Goal: Information Seeking & Learning: Find specific fact

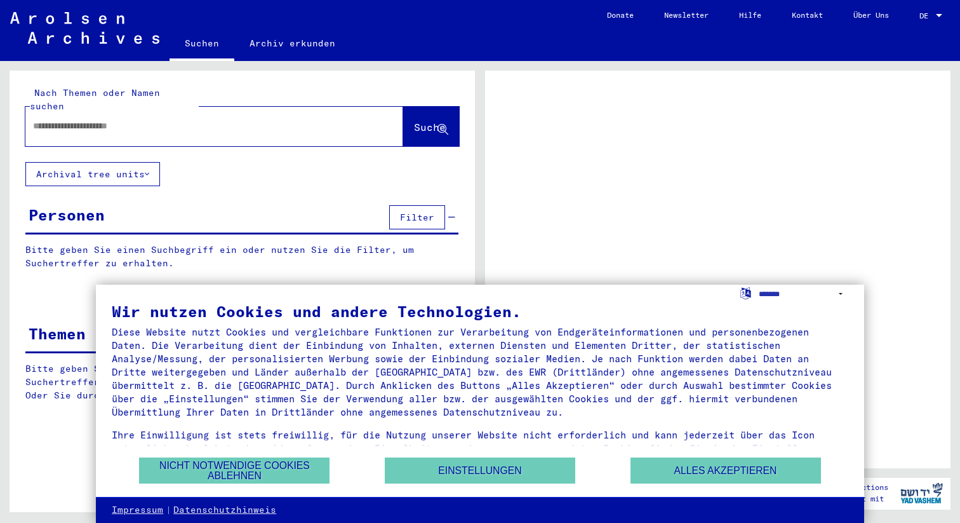
click at [255, 119] on input "text" at bounding box center [203, 125] width 340 height 13
click at [677, 475] on button "Alles akzeptieren" at bounding box center [726, 470] width 191 height 26
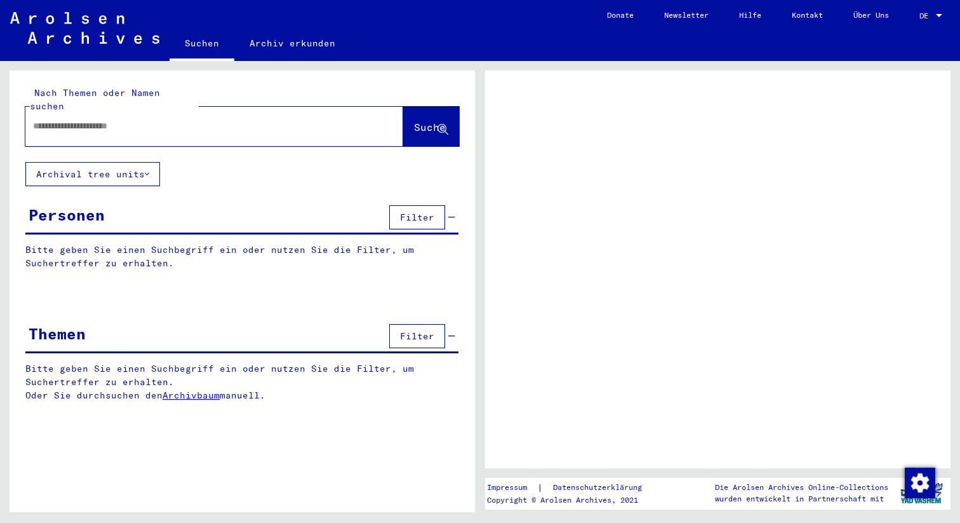
click at [115, 210] on div "Personen Filter" at bounding box center [241, 218] width 433 height 32
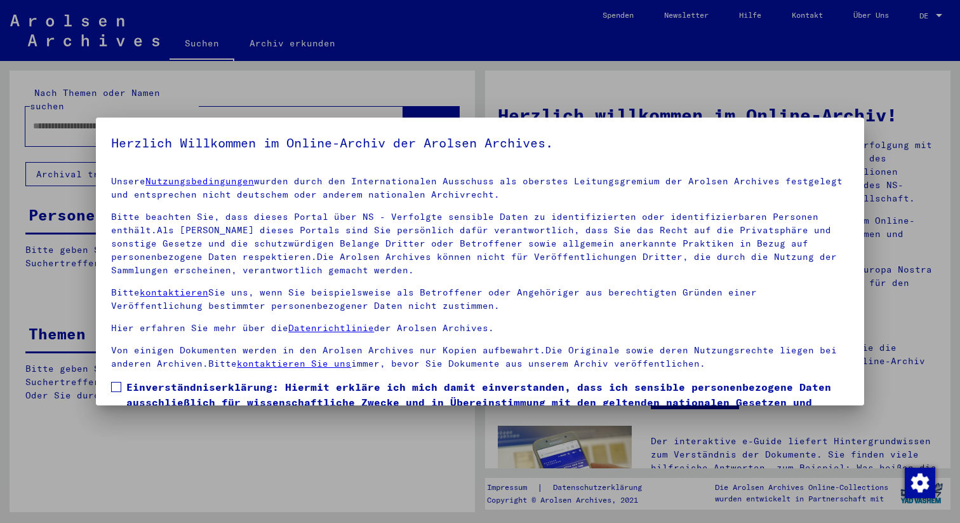
scroll to position [81, 0]
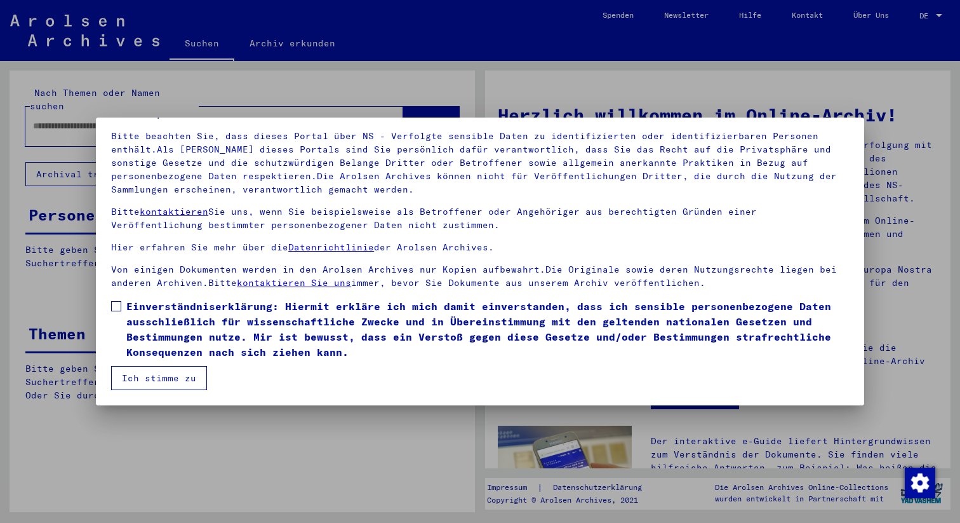
click at [114, 311] on span at bounding box center [116, 306] width 10 height 10
click at [137, 373] on button "Ich stimme zu" at bounding box center [159, 378] width 96 height 24
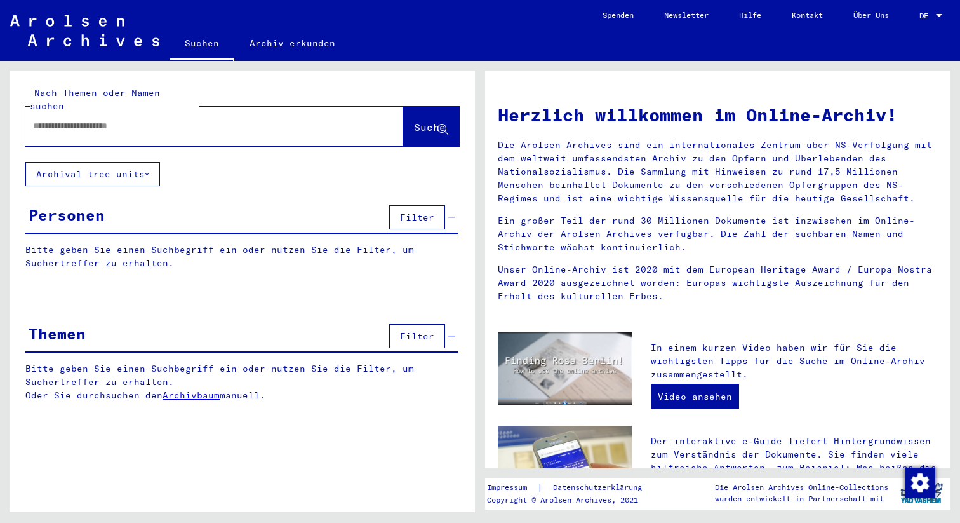
click at [425, 205] on button "Filter" at bounding box center [417, 217] width 56 height 24
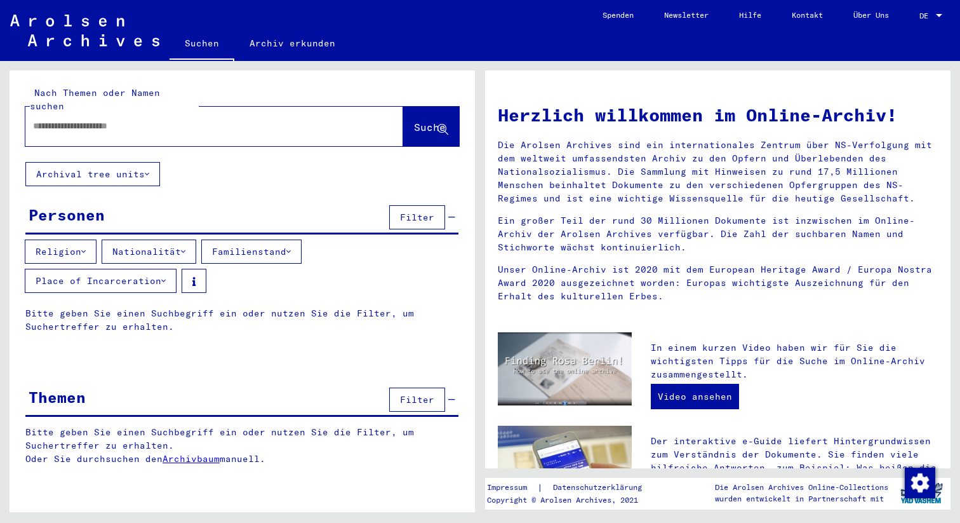
click at [158, 241] on button "Nationalität" at bounding box center [149, 251] width 95 height 24
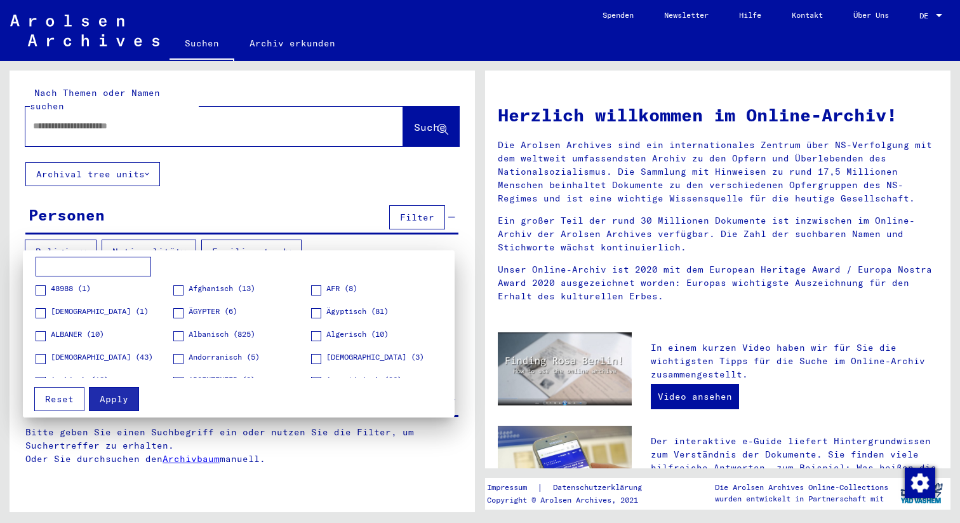
click at [125, 262] on input at bounding box center [94, 267] width 116 height 20
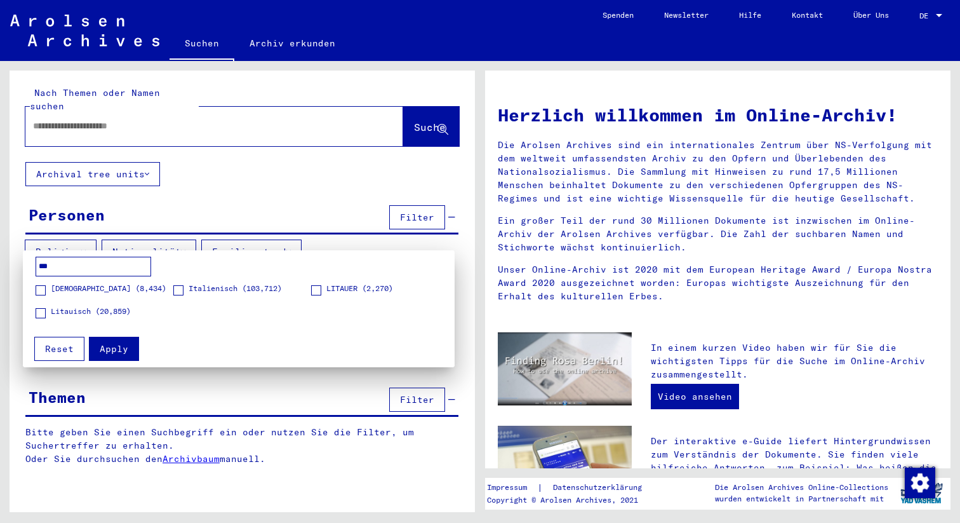
type input "***"
click at [41, 290] on span at bounding box center [41, 290] width 10 height 10
click at [179, 291] on span at bounding box center [178, 290] width 10 height 10
click at [119, 351] on span "Apply" at bounding box center [114, 348] width 29 height 11
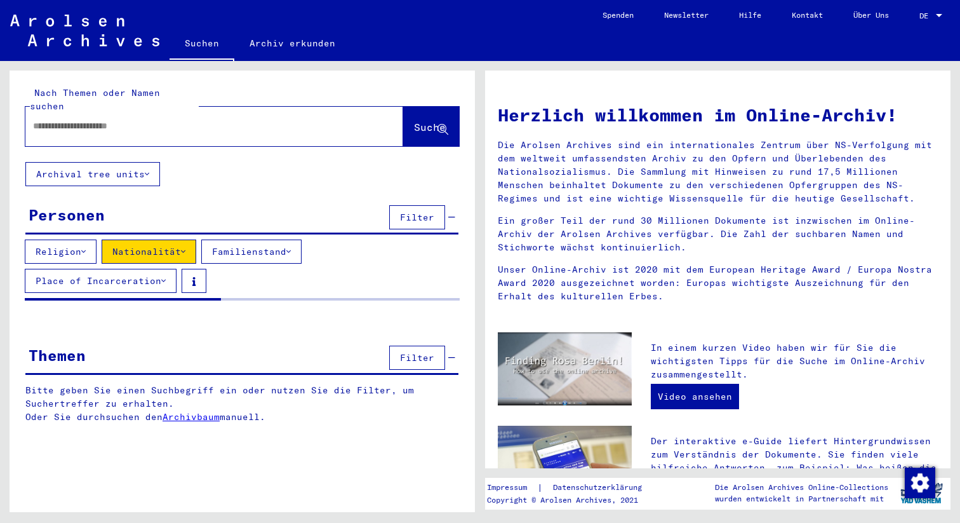
click at [105, 119] on input "text" at bounding box center [199, 125] width 332 height 13
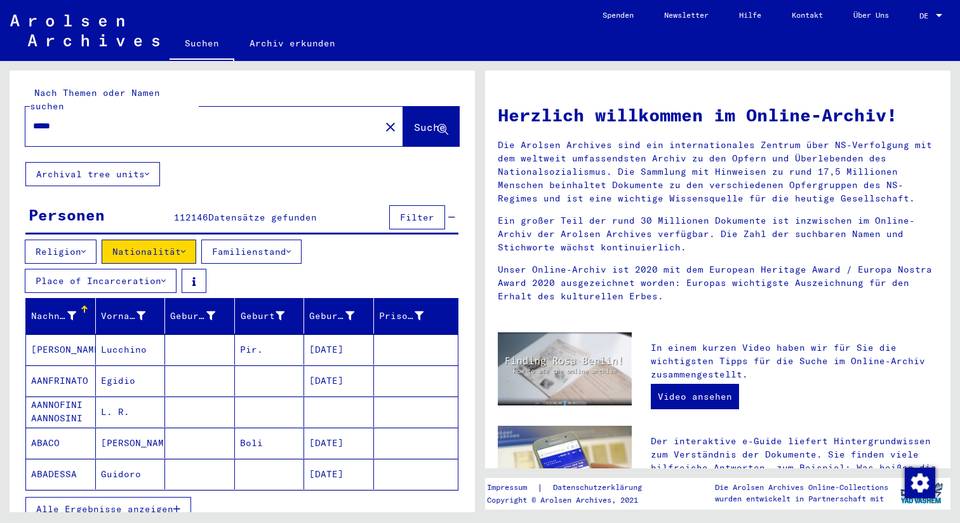
click at [414, 121] on span "Suche" at bounding box center [430, 127] width 32 height 13
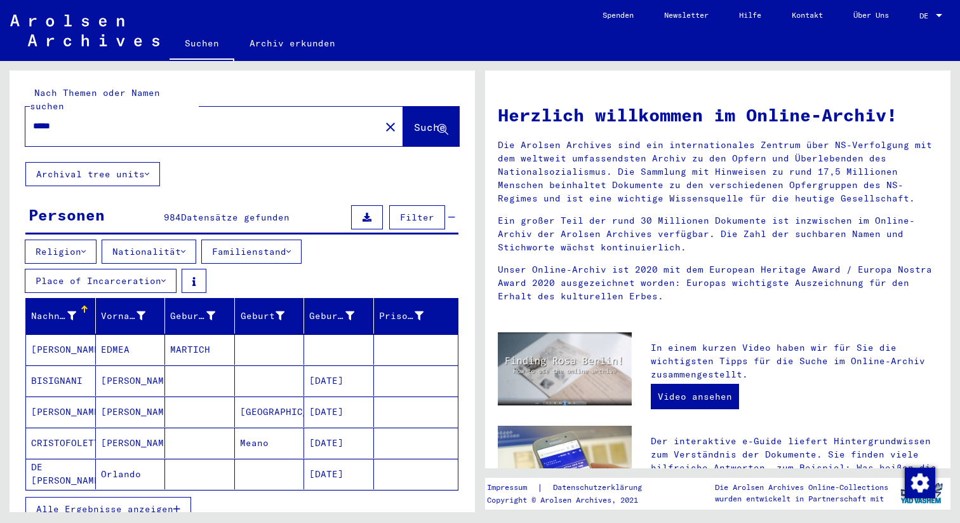
click at [126, 123] on div "*****" at bounding box center [195, 126] width 340 height 29
click at [126, 119] on input "*****" at bounding box center [199, 125] width 332 height 13
type input "**********"
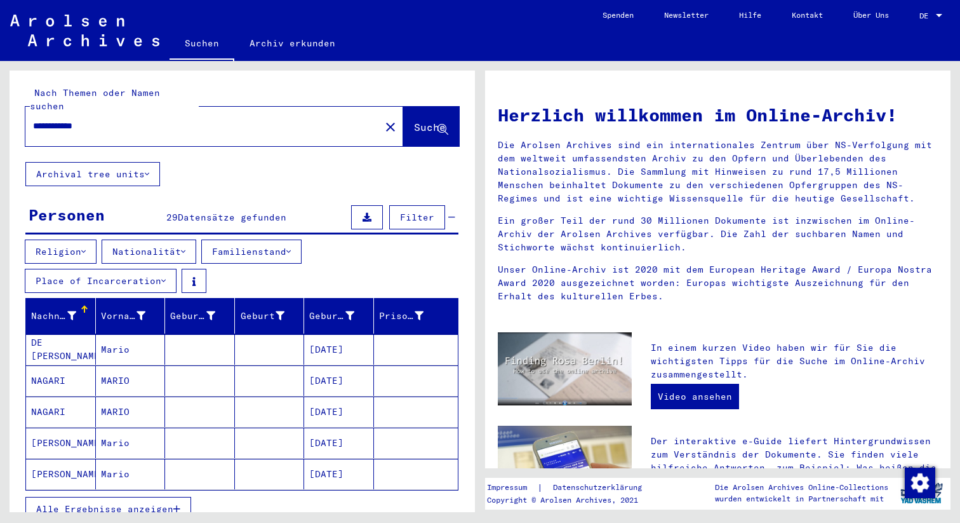
click at [417, 212] on span "Filter" at bounding box center [417, 217] width 34 height 11
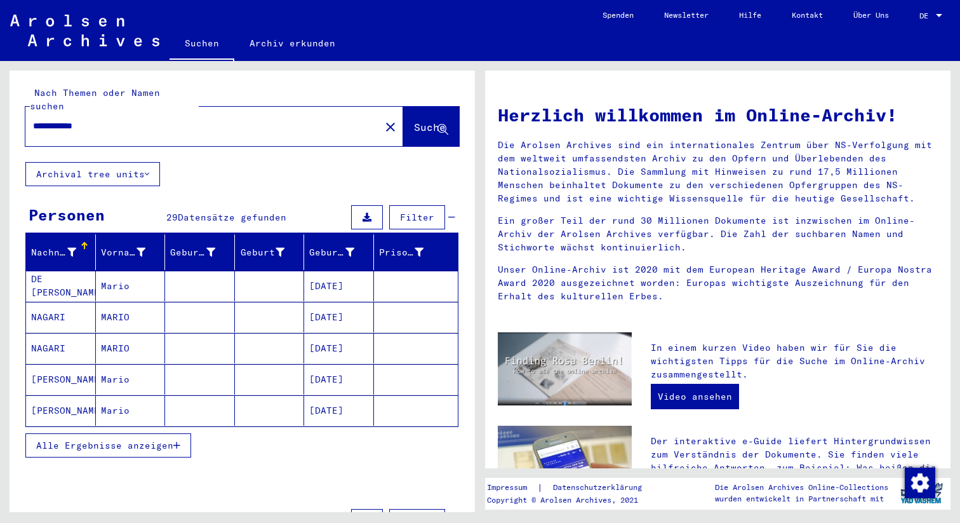
click at [417, 212] on span "Filter" at bounding box center [417, 217] width 34 height 11
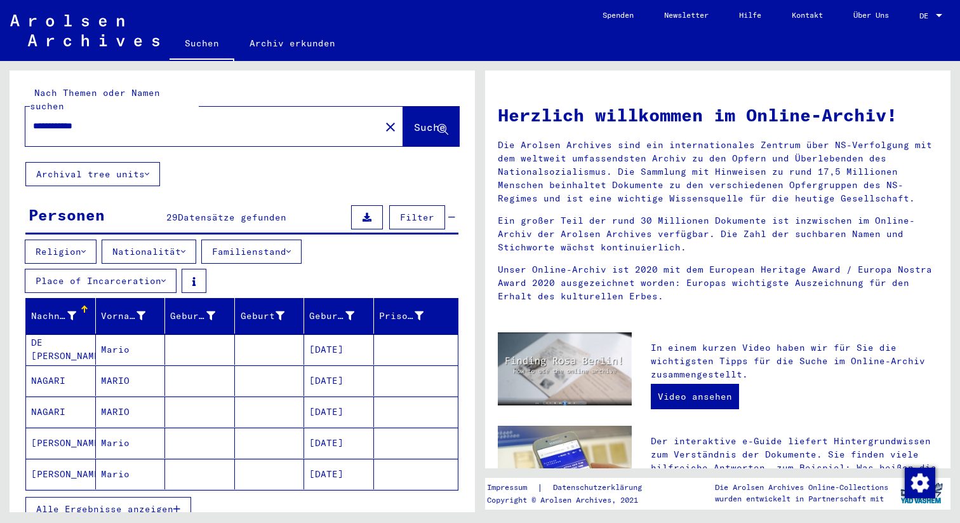
click at [258, 242] on button "Familienstand" at bounding box center [251, 251] width 100 height 24
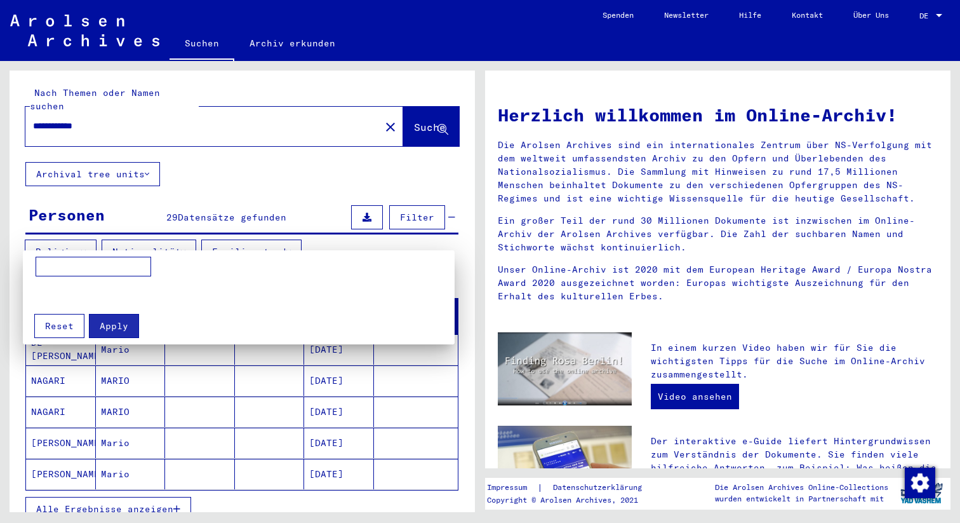
click at [258, 242] on div at bounding box center [480, 261] width 960 height 523
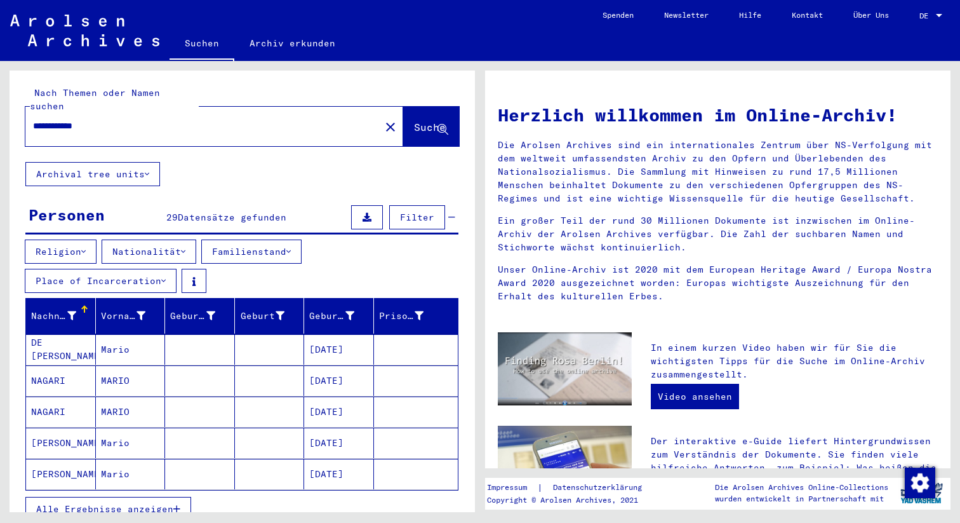
click at [85, 274] on button "Place of Incarceration" at bounding box center [101, 281] width 152 height 24
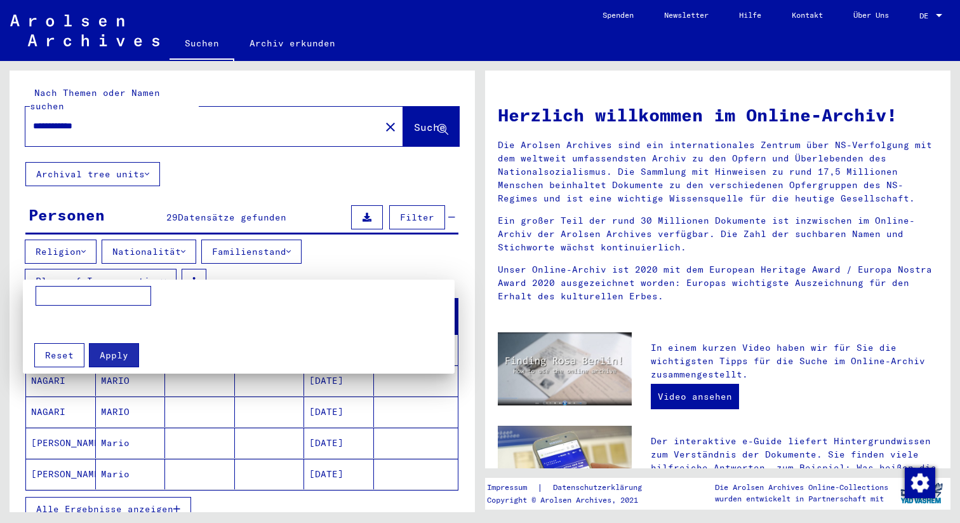
click at [82, 295] on input at bounding box center [94, 296] width 116 height 20
type input "**********"
click at [107, 350] on span "Apply" at bounding box center [114, 354] width 29 height 11
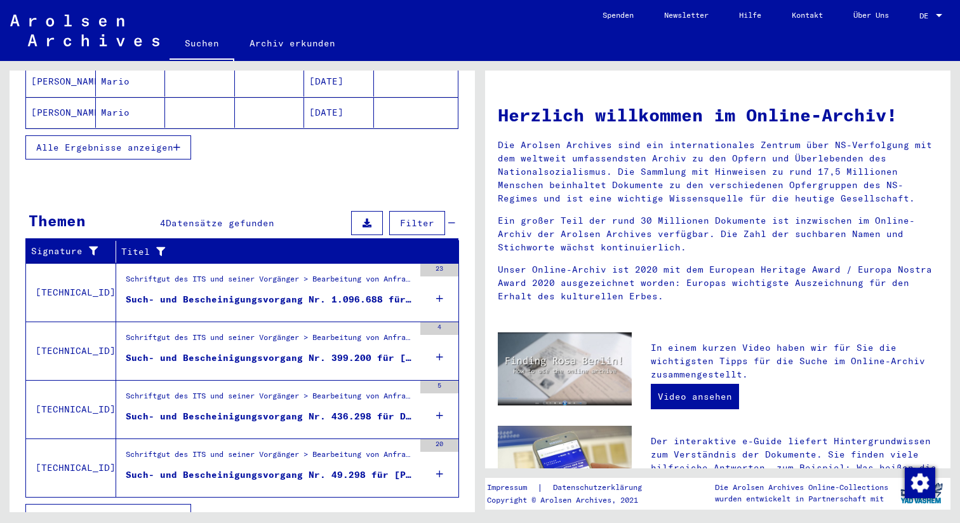
scroll to position [370, 0]
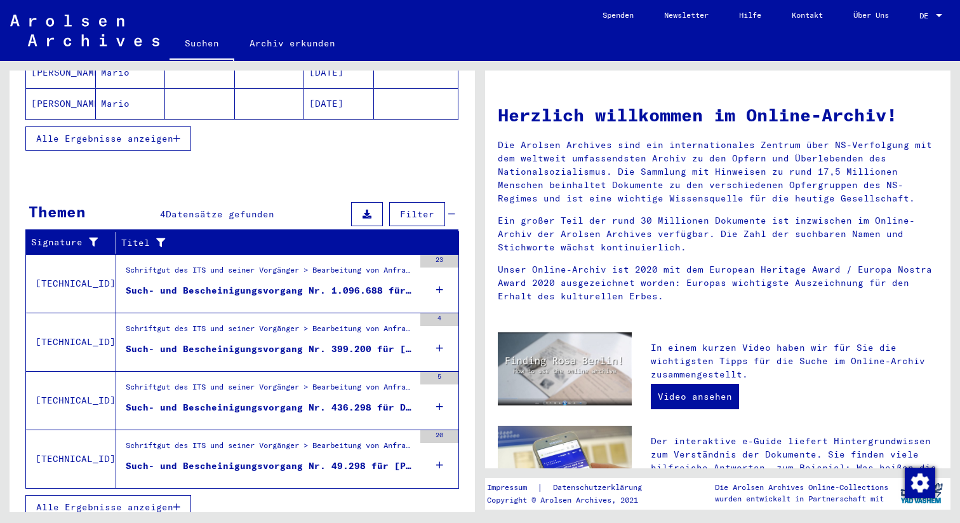
click at [168, 501] on span "Alle Ergebnisse anzeigen" at bounding box center [104, 506] width 137 height 11
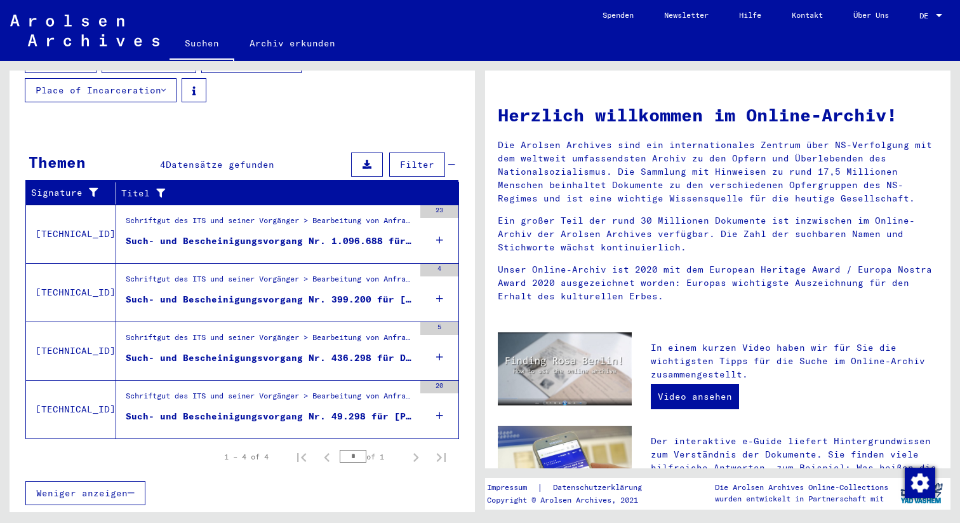
scroll to position [177, 0]
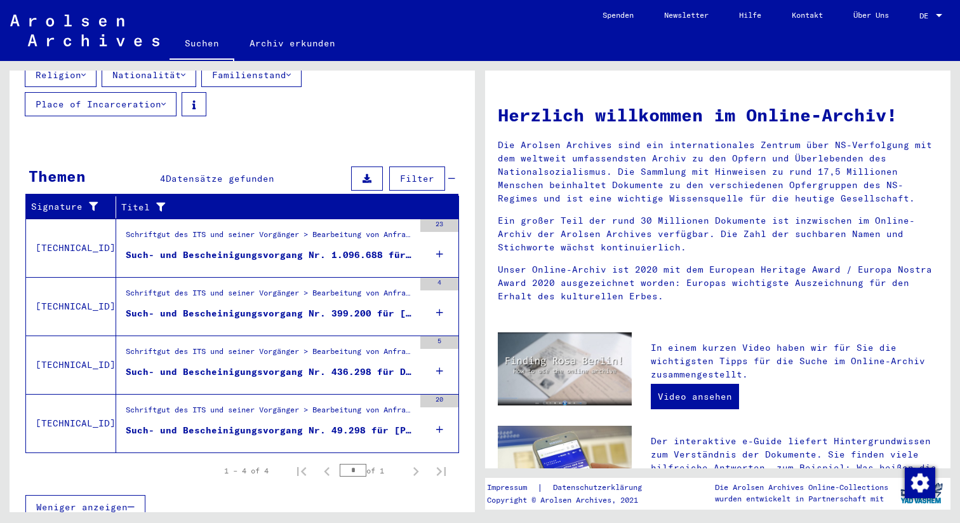
click at [290, 248] on div "Such- und Bescheinigungsvorgang Nr. 1.096.688 für [PERSON_NAME] geboren [DEMOGR…" at bounding box center [270, 254] width 288 height 13
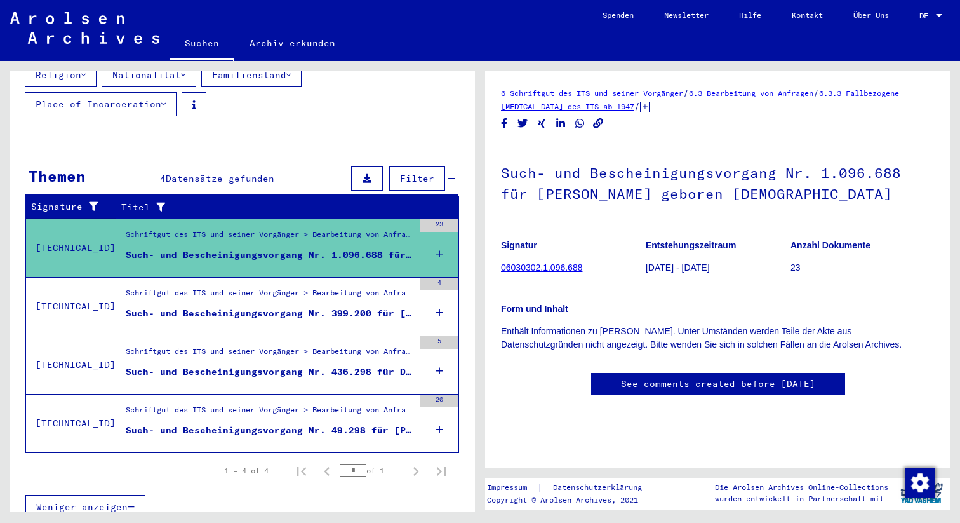
click at [318, 287] on div "Schriftgut des ITS und seiner Vorgänger > Bearbeitung von Anfragen > Fallbezoge…" at bounding box center [270, 296] width 288 height 18
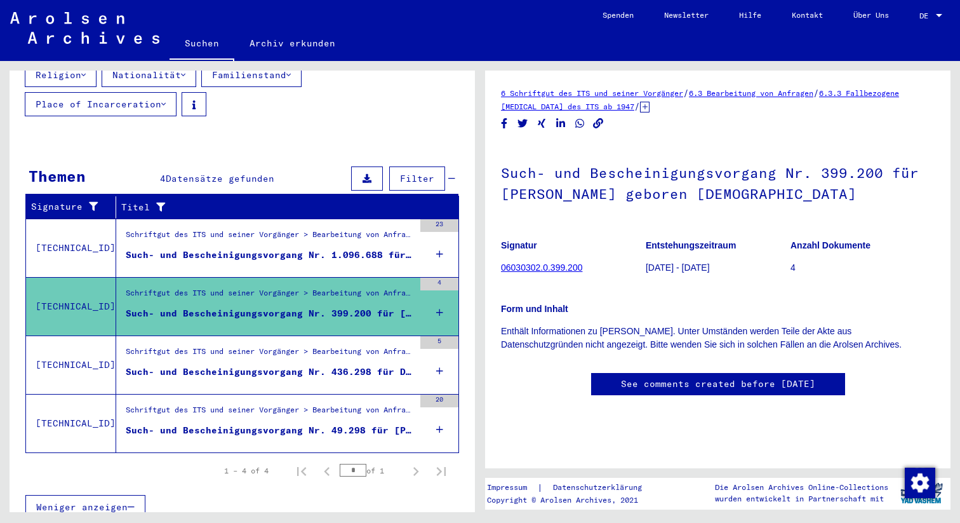
click at [330, 349] on div "Schriftgut des ITS und seiner Vorgänger > Bearbeitung von Anfragen > Fallbezoge…" at bounding box center [270, 355] width 288 height 18
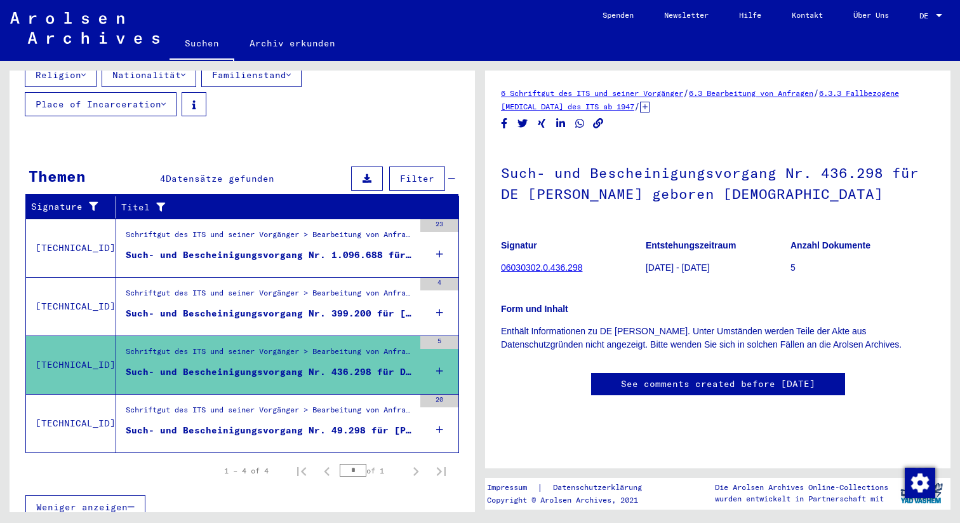
click at [323, 404] on div "Schriftgut des ITS und seiner Vorgänger > Bearbeitung von Anfragen > Fallbezoge…" at bounding box center [270, 413] width 288 height 18
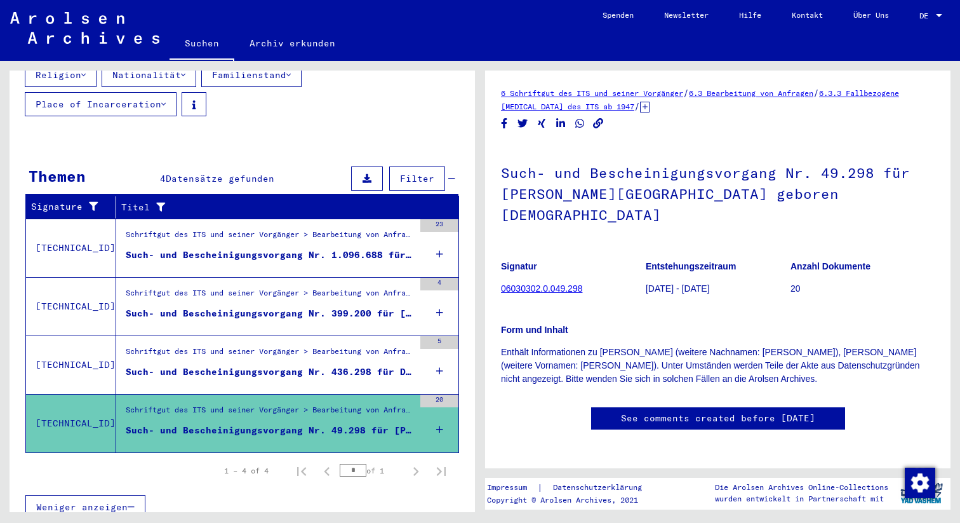
click at [362, 365] on div "Such- und Bescheinigungsvorgang Nr. 436.298 für DE [PERSON_NAME] geboren [DEMOG…" at bounding box center [270, 371] width 288 height 13
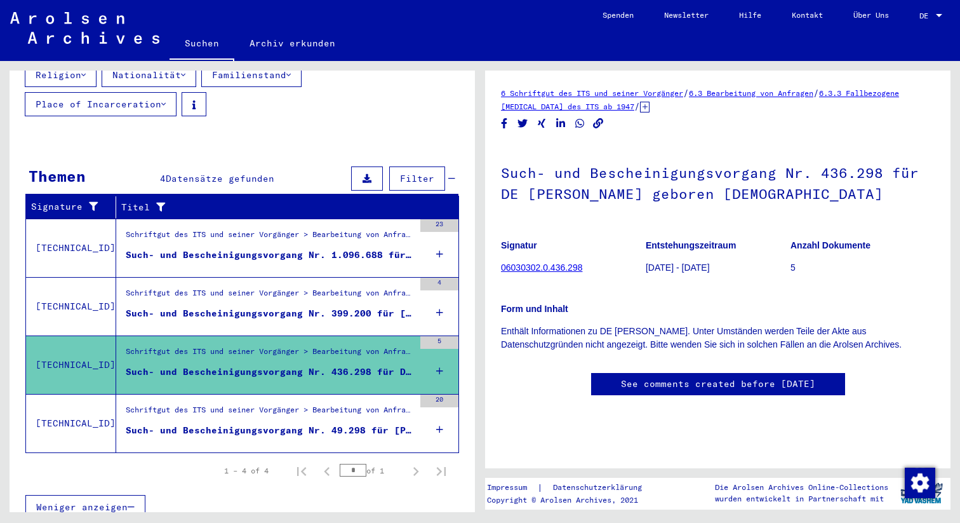
click at [342, 307] on div "Such- und Bescheinigungsvorgang Nr. 399.200 für [PERSON_NAME] geboren [DEMOGRAP…" at bounding box center [270, 313] width 288 height 13
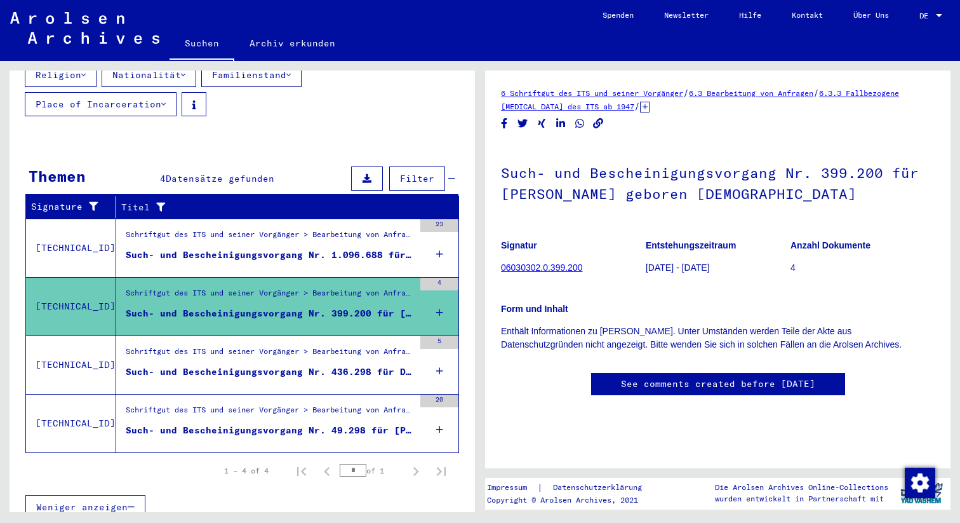
click at [324, 248] on div "Such- und Bescheinigungsvorgang Nr. 1.096.688 für [PERSON_NAME] geboren [DEMOGR…" at bounding box center [270, 254] width 288 height 13
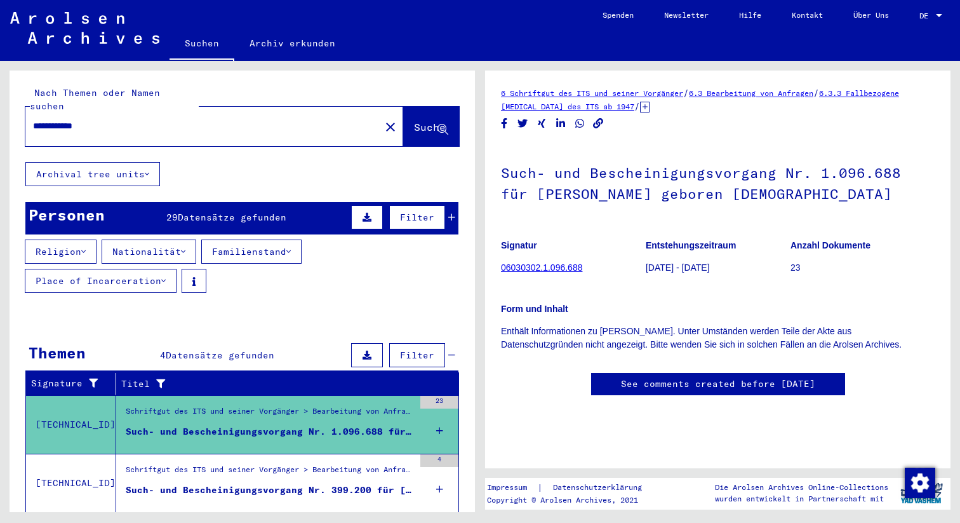
click at [70, 119] on input "**********" at bounding box center [203, 125] width 340 height 13
type input "**********"
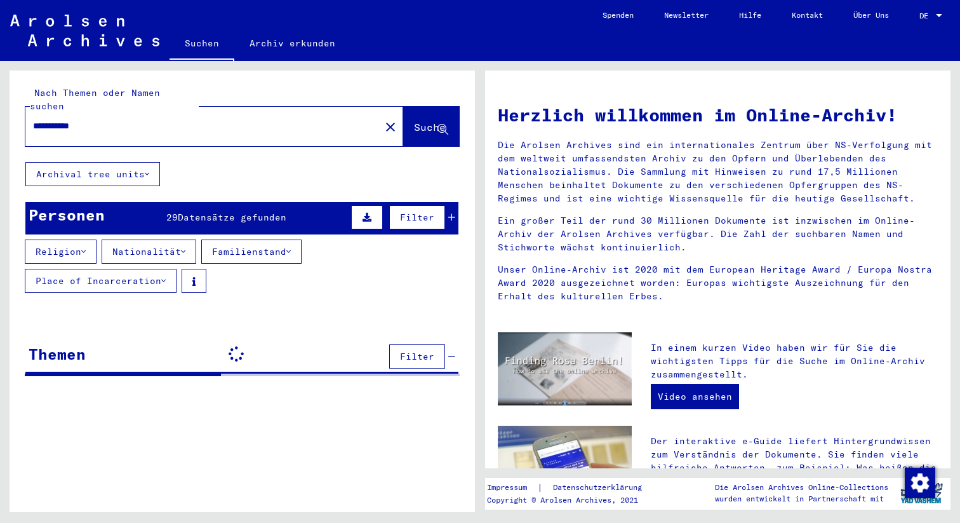
click at [144, 274] on button "Place of Incarceration" at bounding box center [101, 281] width 152 height 24
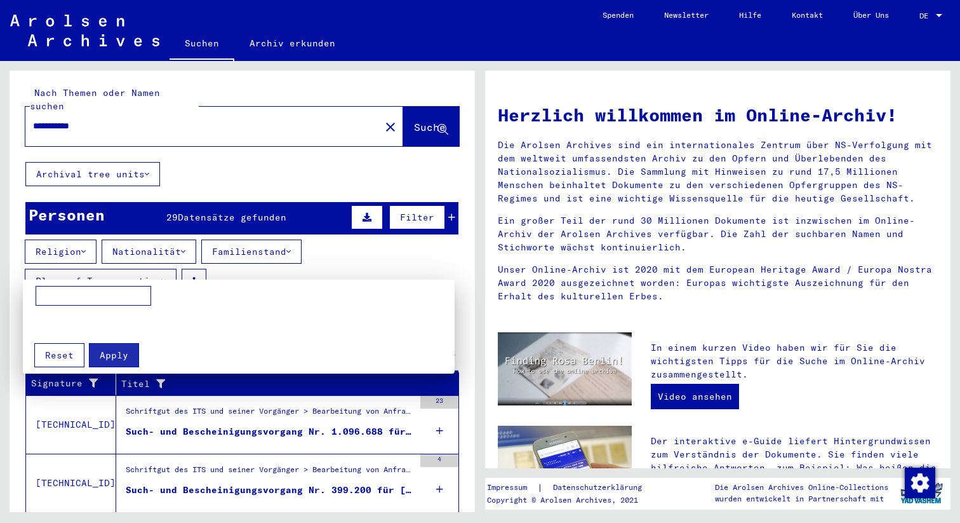
click at [244, 276] on div at bounding box center [480, 261] width 960 height 523
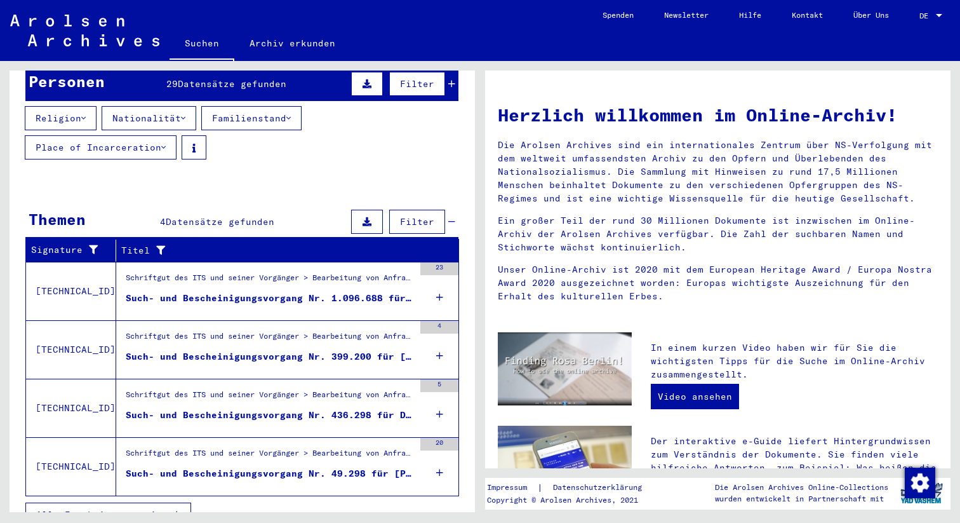
scroll to position [141, 0]
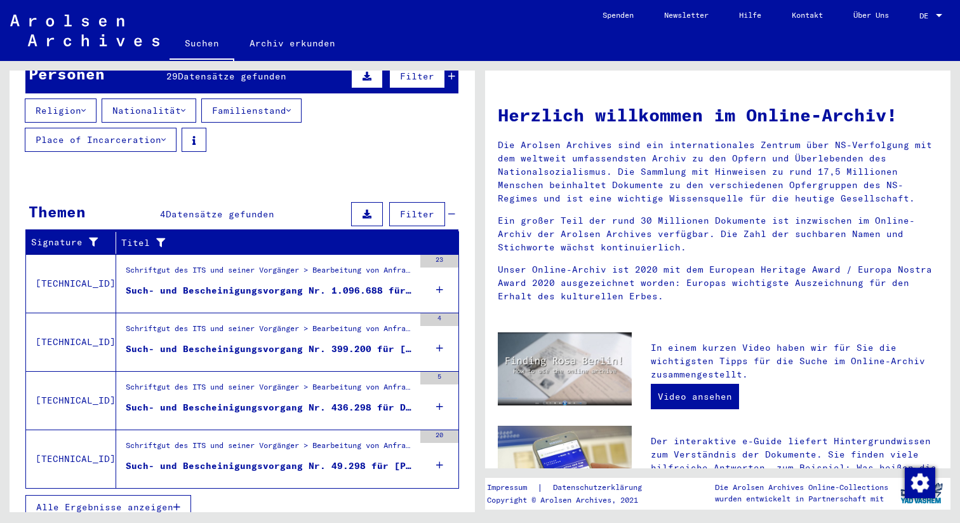
click at [265, 459] on div "Such- und Bescheinigungsvorgang Nr. 49.298 für [PERSON_NAME][GEOGRAPHIC_DATA] g…" at bounding box center [270, 465] width 288 height 13
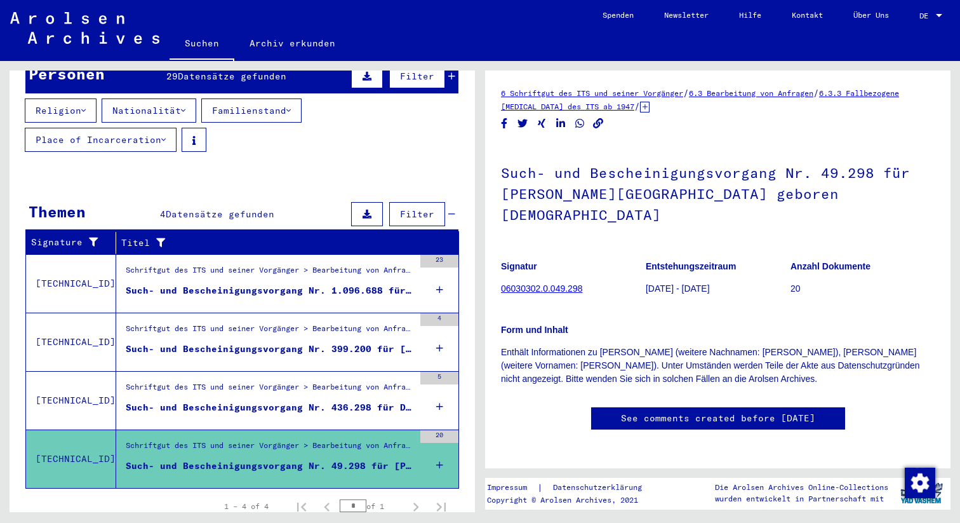
click at [277, 412] on div "Schriftgut des ITS und seiner Vorgänger > Bearbeitung von Anfragen > Fallbezoge…" at bounding box center [265, 401] width 298 height 58
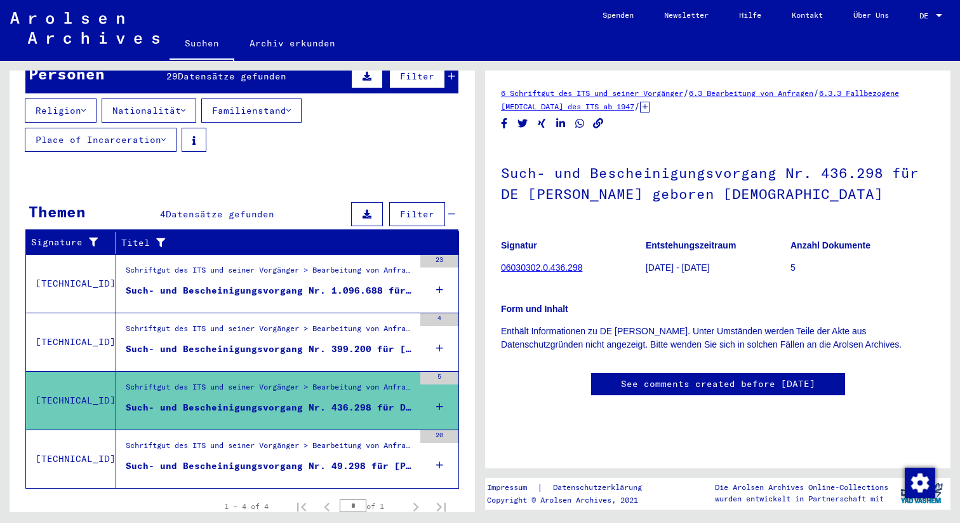
click at [282, 342] on figure "Such- und Bescheinigungsvorgang Nr. 399.200 für [PERSON_NAME] geboren [DEMOGRAP…" at bounding box center [270, 351] width 288 height 19
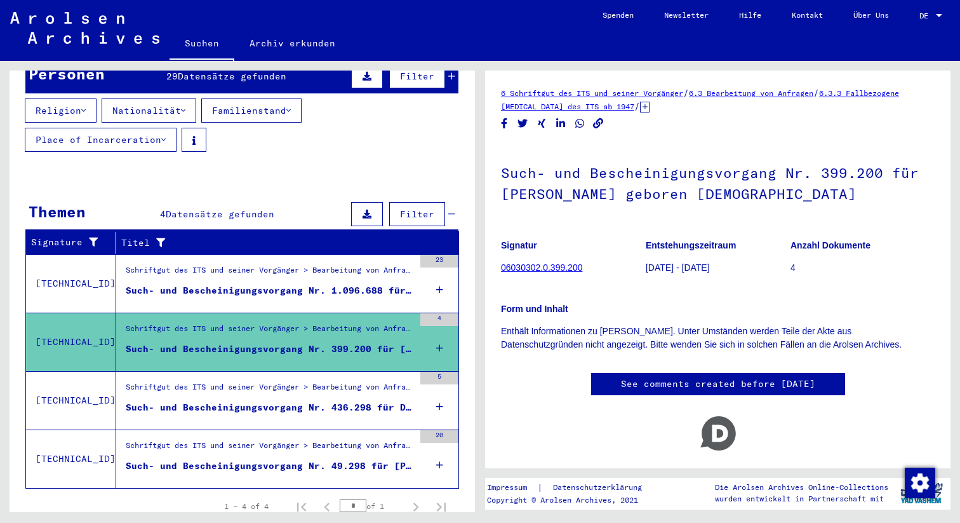
click at [293, 264] on div "Schriftgut des ITS und seiner Vorgänger > Bearbeitung von Anfragen > Fallbezoge…" at bounding box center [270, 273] width 288 height 18
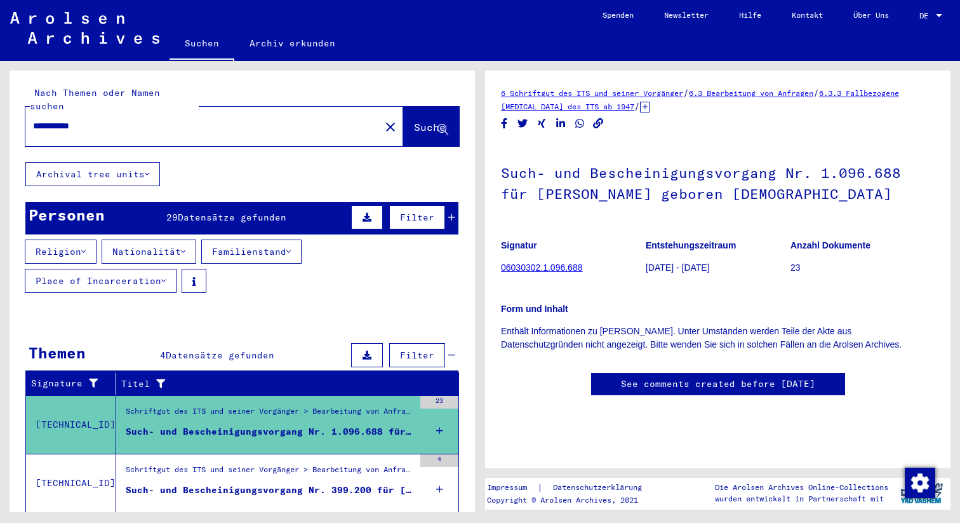
click at [170, 119] on input "**********" at bounding box center [203, 125] width 340 height 13
click at [196, 212] on span "Datensätze gefunden" at bounding box center [232, 217] width 109 height 11
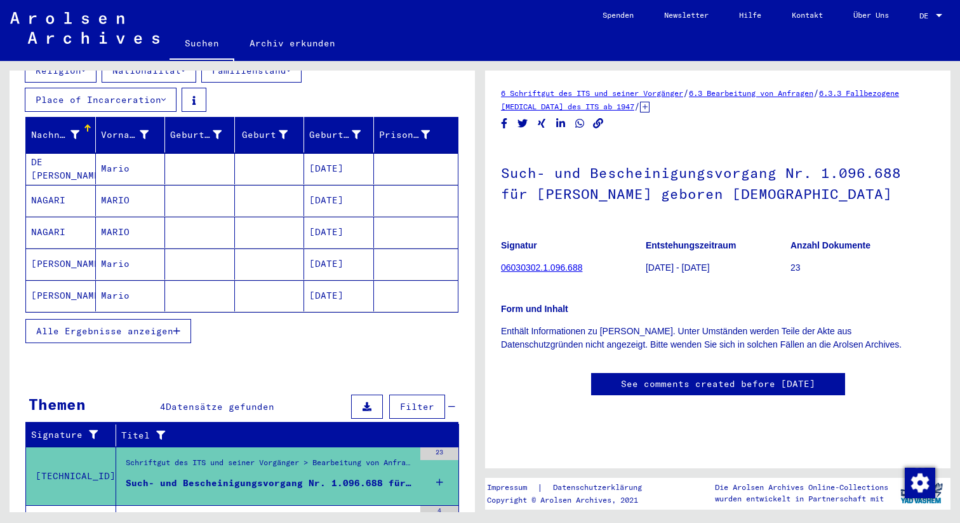
scroll to position [189, 0]
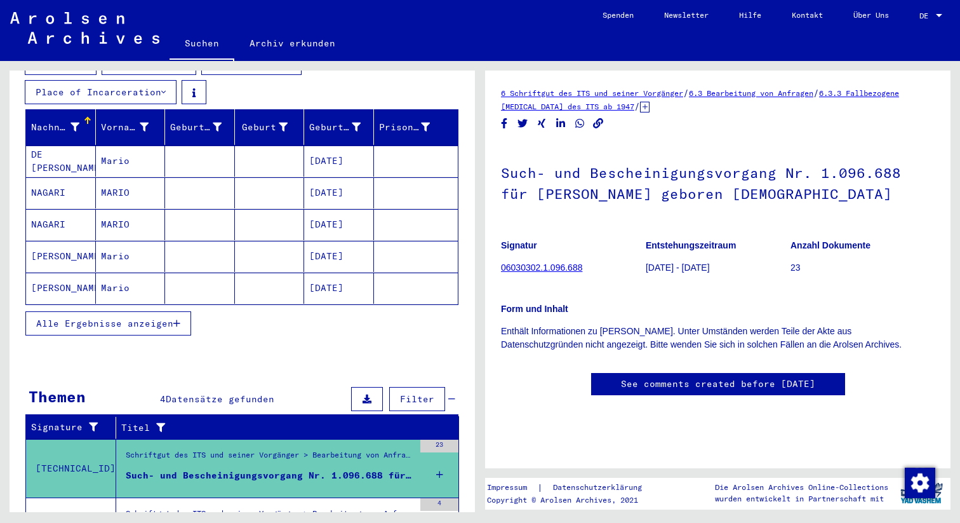
click at [145, 311] on button "Alle Ergebnisse anzeigen" at bounding box center [108, 323] width 166 height 24
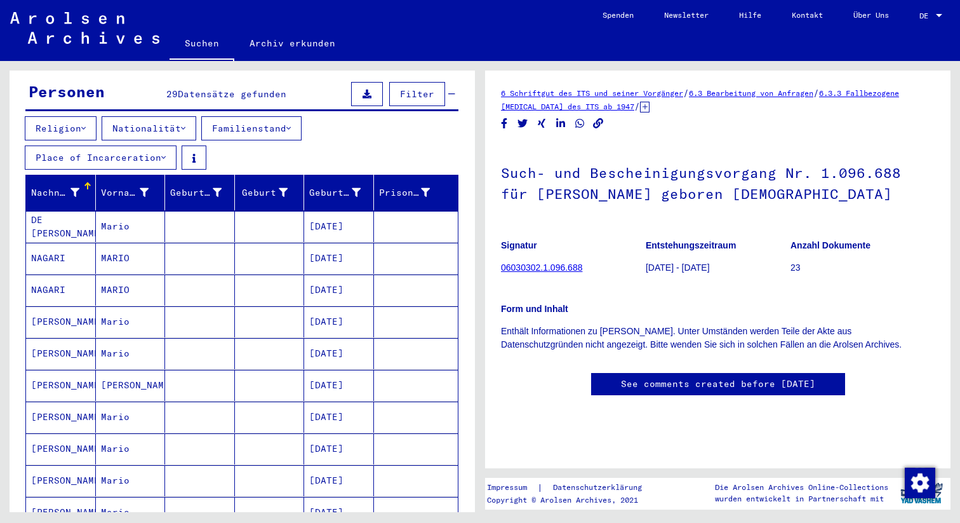
scroll to position [121, 0]
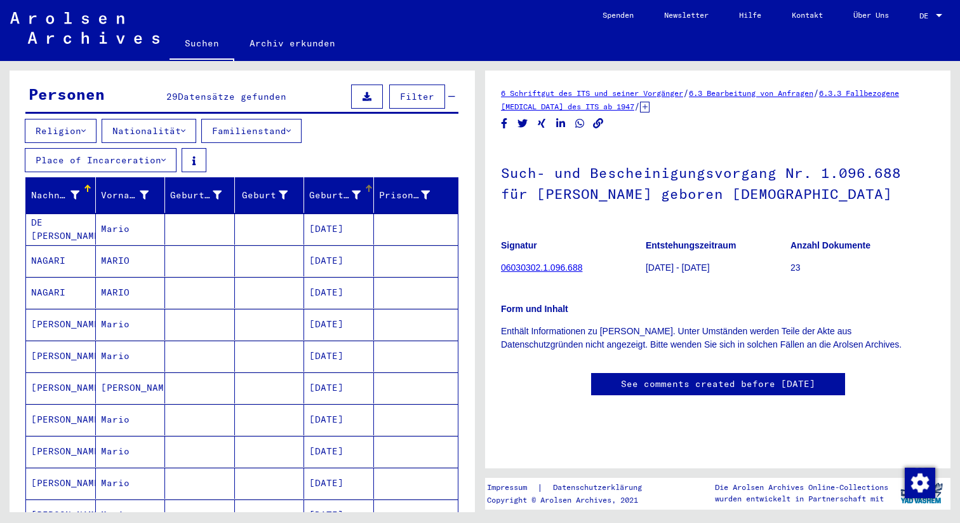
click at [326, 189] on div "Geburtsdatum" at bounding box center [334, 195] width 51 height 13
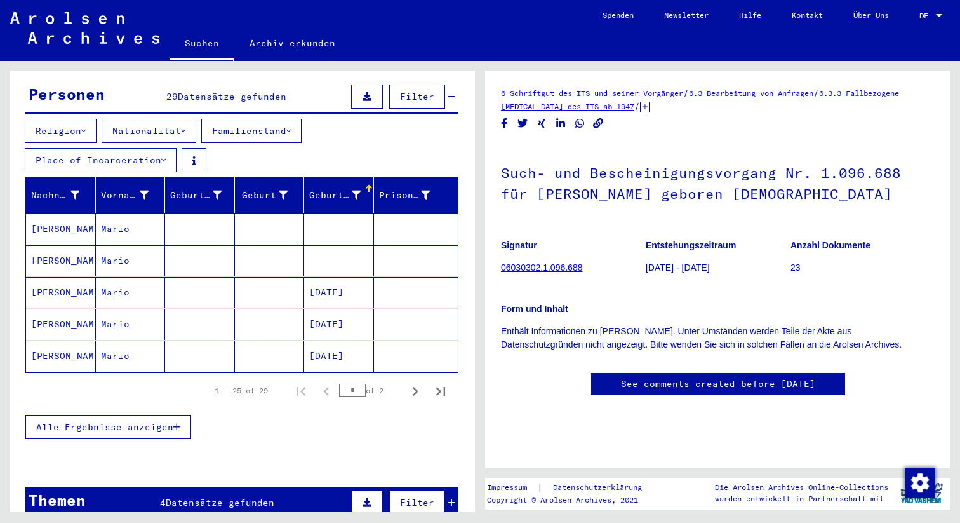
click at [334, 281] on mat-cell "[DATE]" at bounding box center [339, 292] width 70 height 31
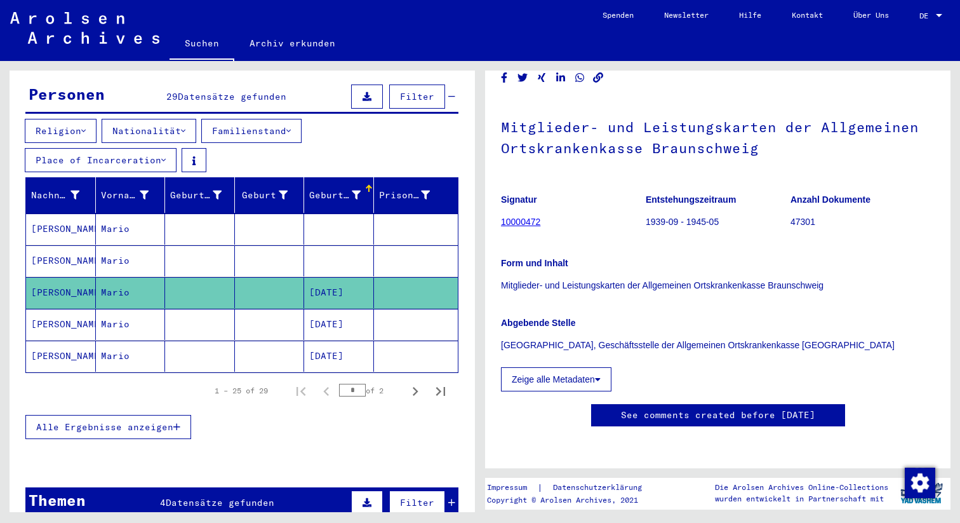
scroll to position [123, 0]
click at [551, 367] on button "Zeige alle Metadaten" at bounding box center [556, 379] width 111 height 24
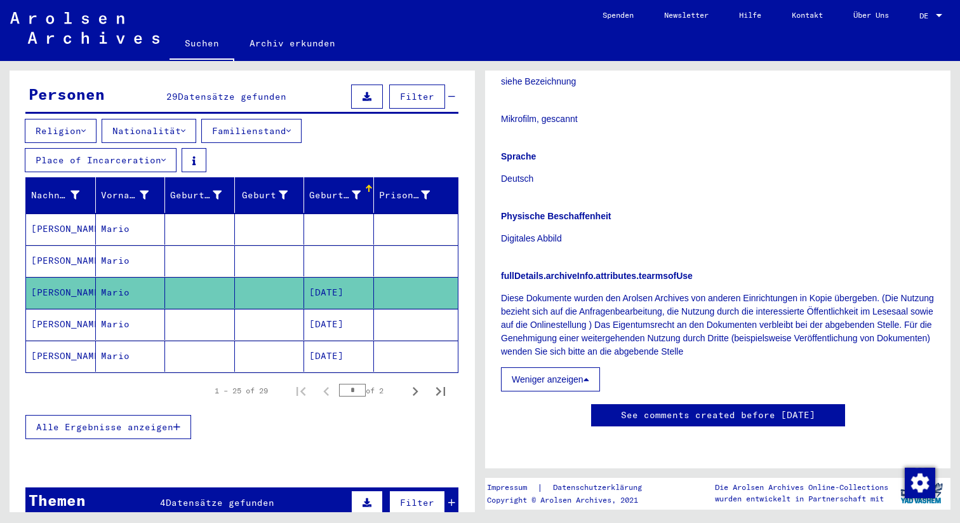
scroll to position [565, 0]
click at [650, 408] on link "See comments created before [DATE]" at bounding box center [718, 414] width 194 height 13
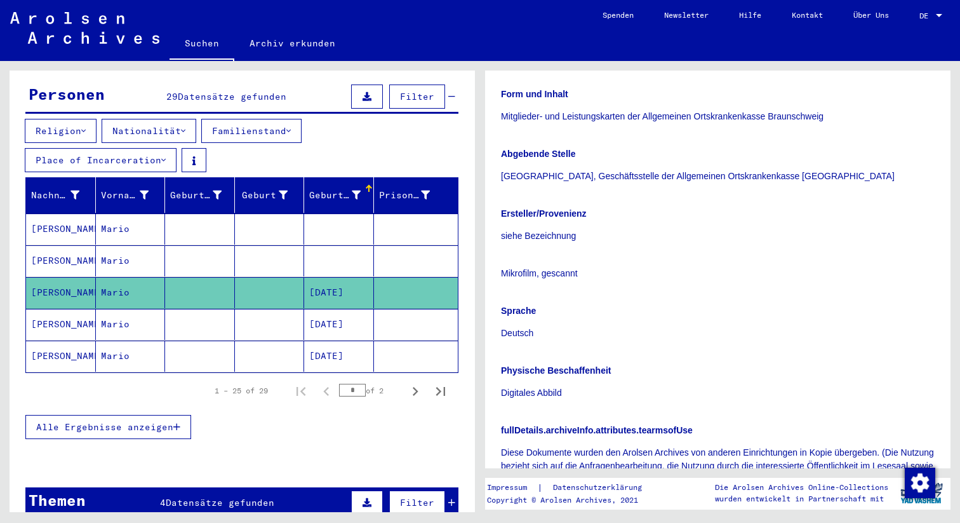
scroll to position [0, 0]
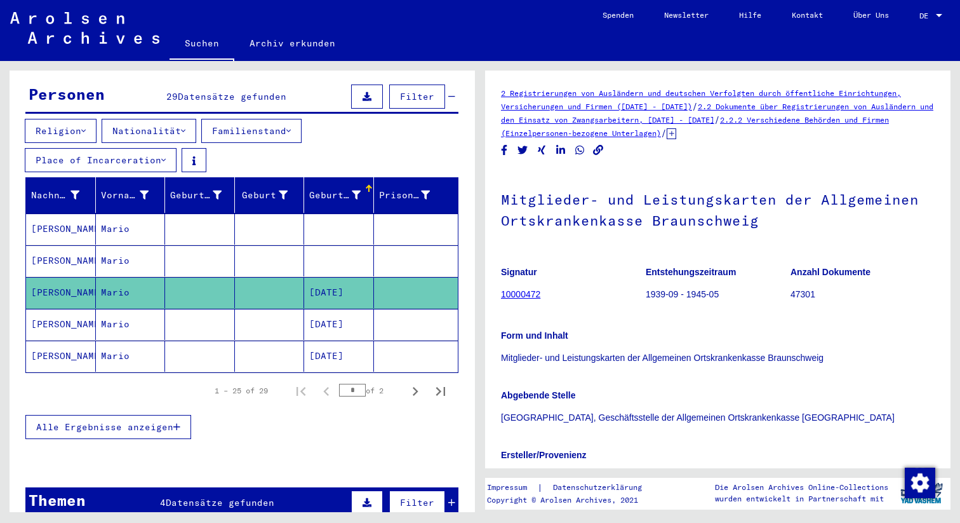
click at [529, 295] on link "10000472" at bounding box center [520, 294] width 39 height 10
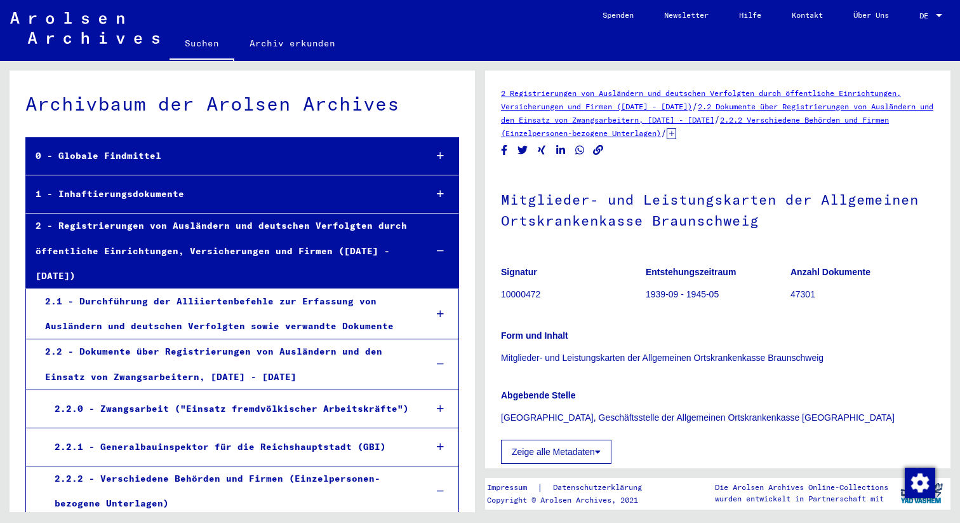
scroll to position [6496, 0]
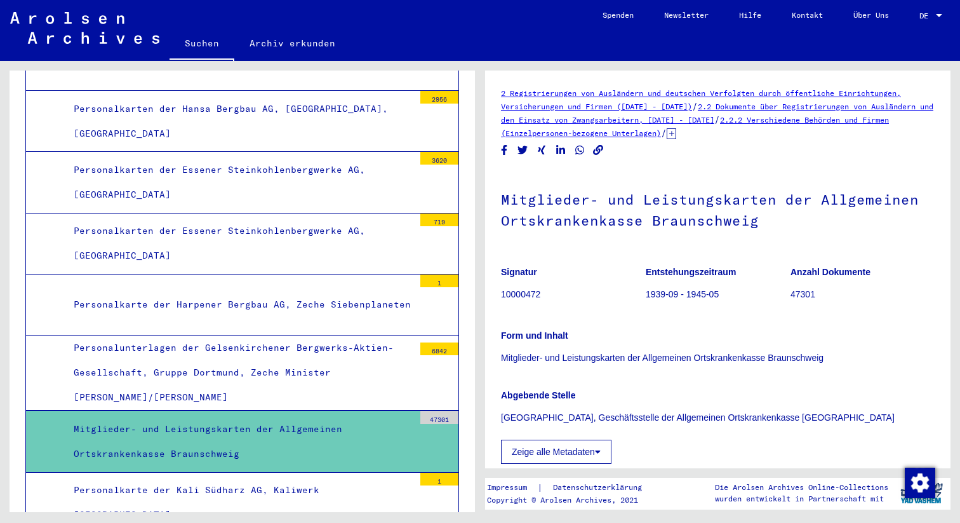
click at [521, 292] on p "10000472" at bounding box center [573, 294] width 144 height 13
copy p "10000472"
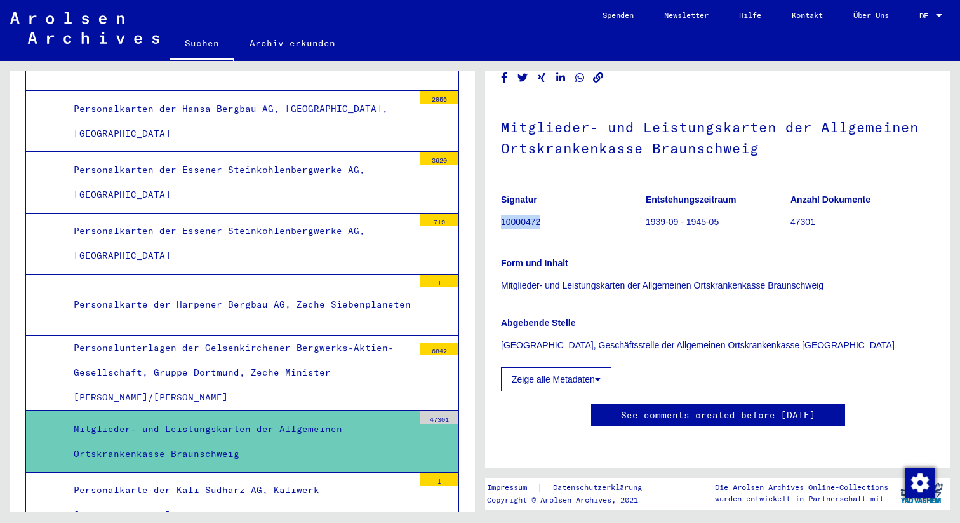
scroll to position [126, 0]
click at [292, 417] on div "Mitglieder- und Leistungskarten der Allgemeinen Ortskrankenkasse Braunschweig" at bounding box center [239, 442] width 350 height 50
click at [290, 417] on div "Mitglieder- und Leistungskarten der Allgemeinen Ortskrankenkasse Braunschweig" at bounding box center [239, 442] width 350 height 50
click at [222, 417] on div "Mitglieder- und Leistungskarten der Allgemeinen Ortskrankenkasse Braunschweig" at bounding box center [239, 442] width 350 height 50
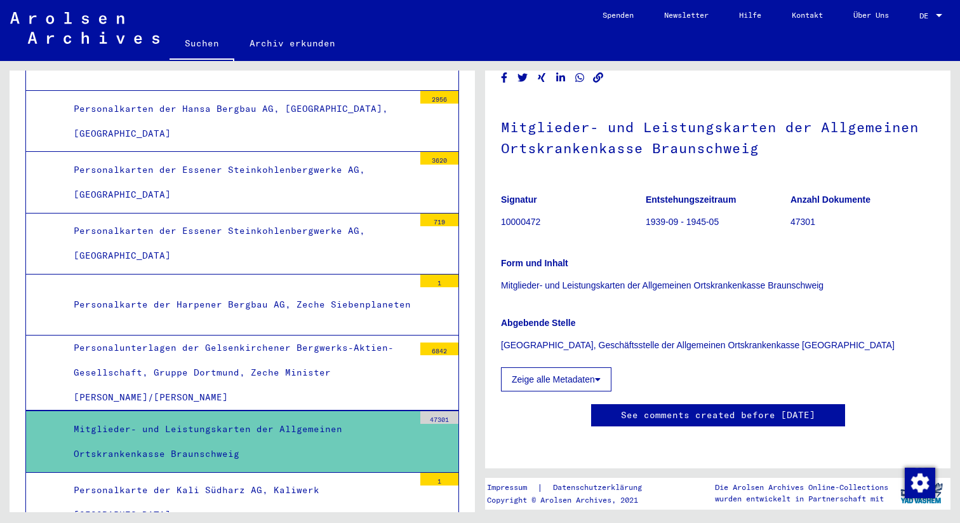
click at [222, 417] on div "Mitglieder- und Leistungskarten der Allgemeinen Ortskrankenkasse Braunschweig" at bounding box center [239, 442] width 350 height 50
click at [575, 367] on button "Zeige alle Metadaten" at bounding box center [556, 379] width 111 height 24
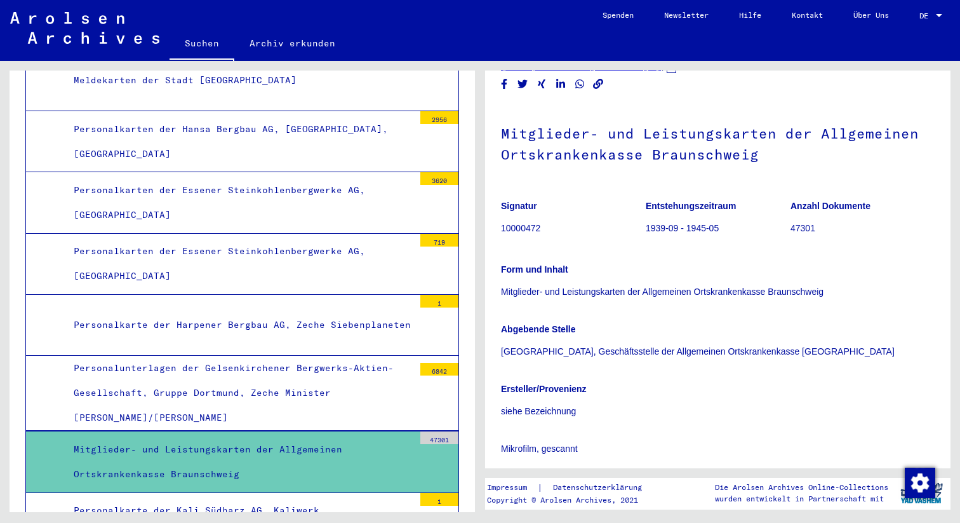
scroll to position [67, 0]
click at [556, 353] on p "[GEOGRAPHIC_DATA], Geschäftsstelle der Allgemeinen Ortskrankenkasse [GEOGRAPHIC…" at bounding box center [718, 350] width 434 height 13
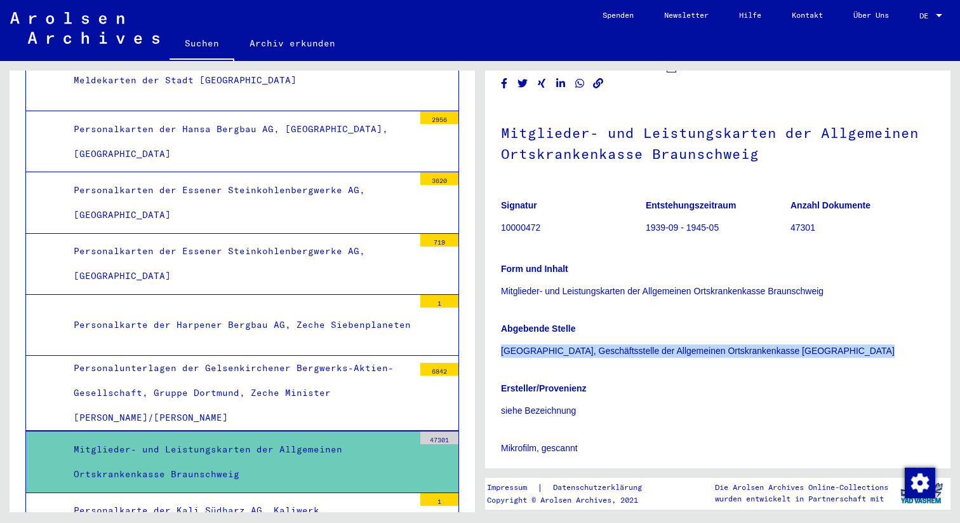
copy p "[GEOGRAPHIC_DATA], Geschäftsstelle der Allgemeinen Ortskrankenkasse [GEOGRAPHIC…"
